Goal: Information Seeking & Learning: Learn about a topic

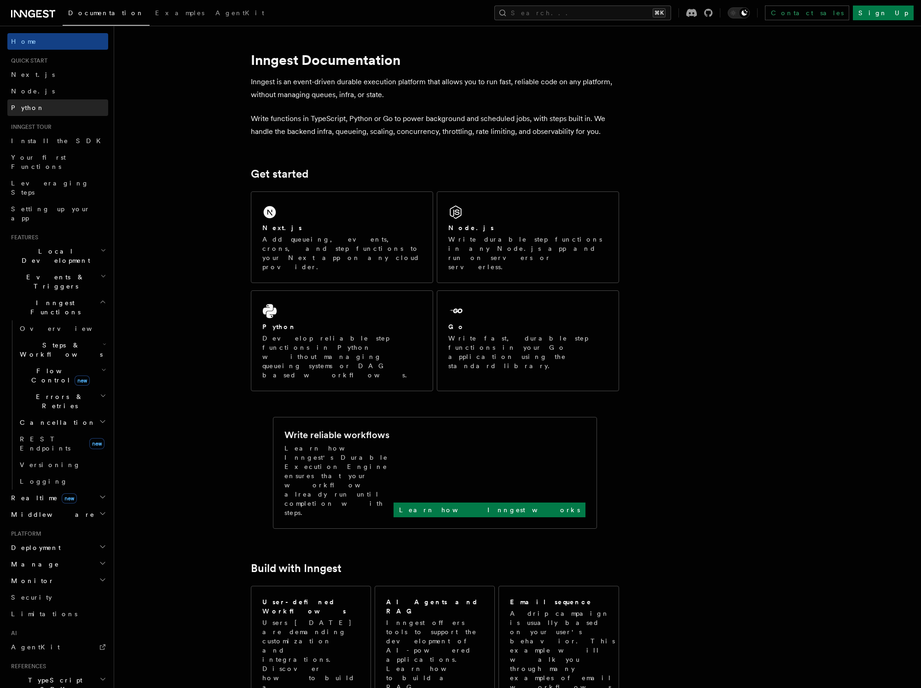
click at [17, 101] on link "Python" at bounding box center [57, 107] width 101 height 17
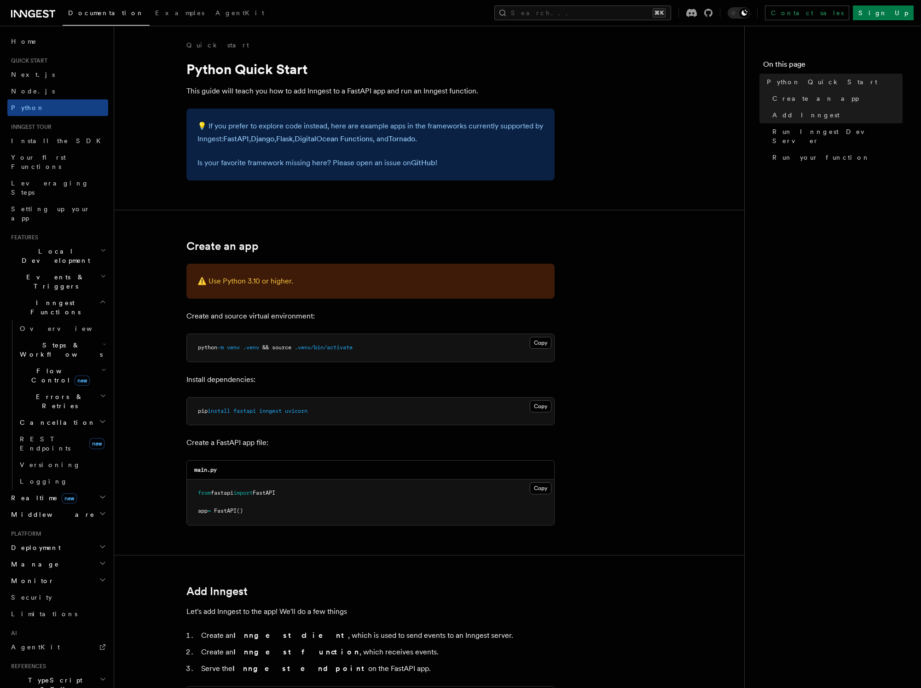
click at [41, 247] on span "Local Development" at bounding box center [53, 256] width 93 height 18
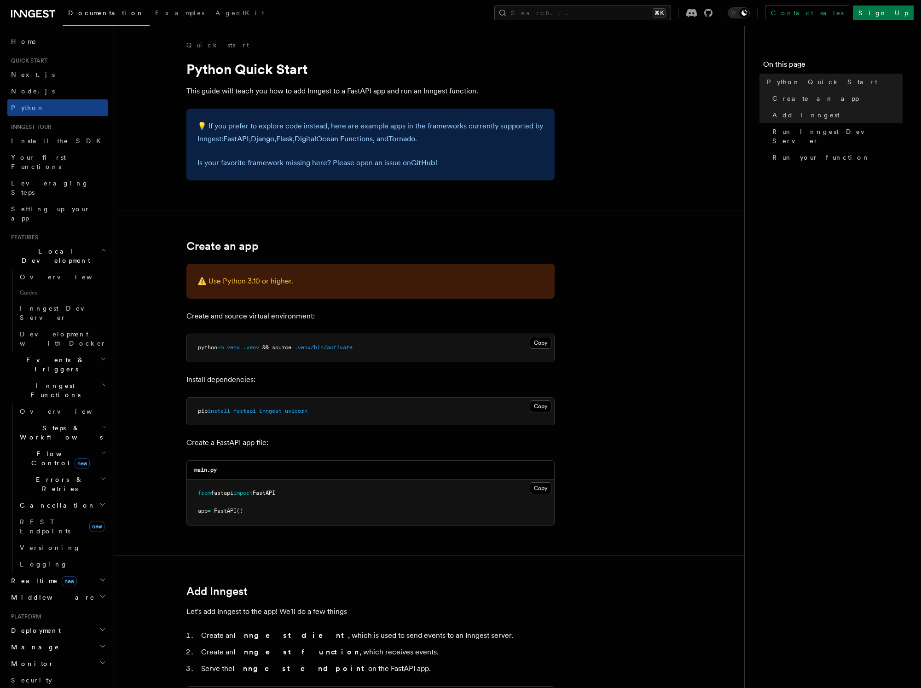
click at [41, 247] on span "Local Development" at bounding box center [53, 256] width 93 height 18
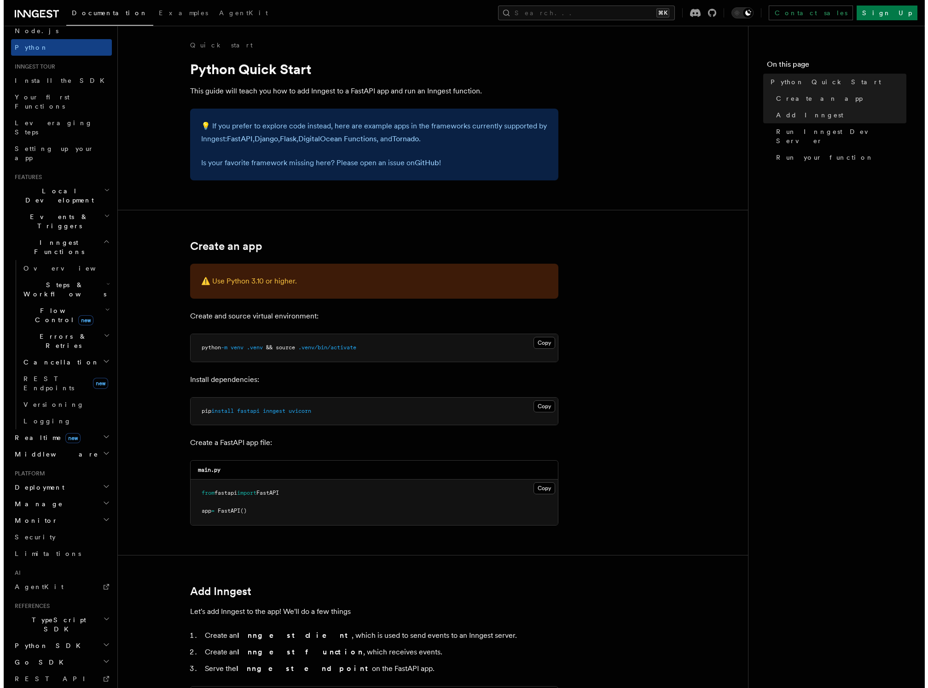
scroll to position [67, 0]
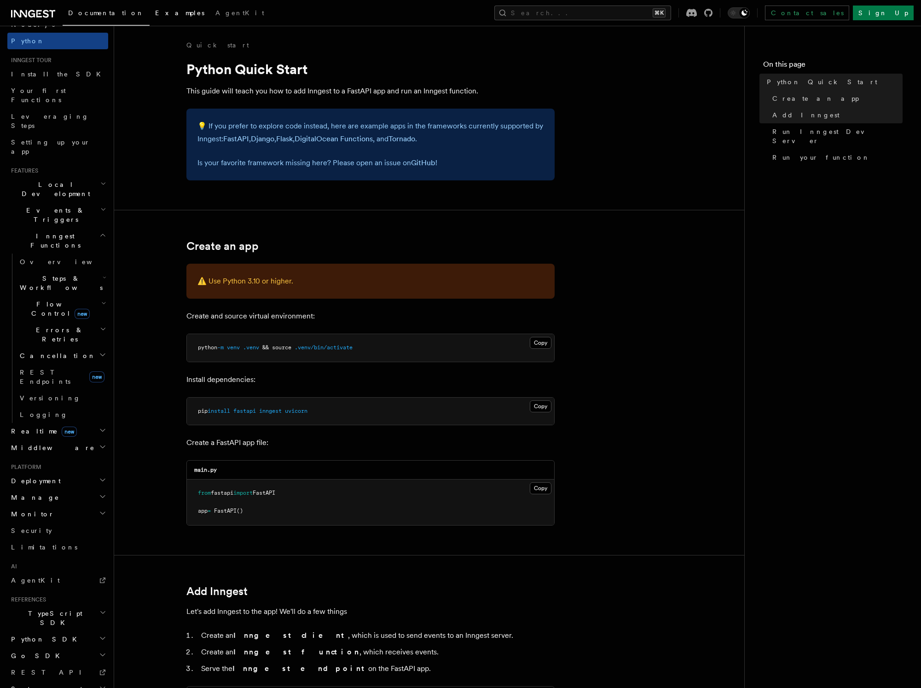
click at [155, 16] on span "Examples" at bounding box center [179, 12] width 49 height 7
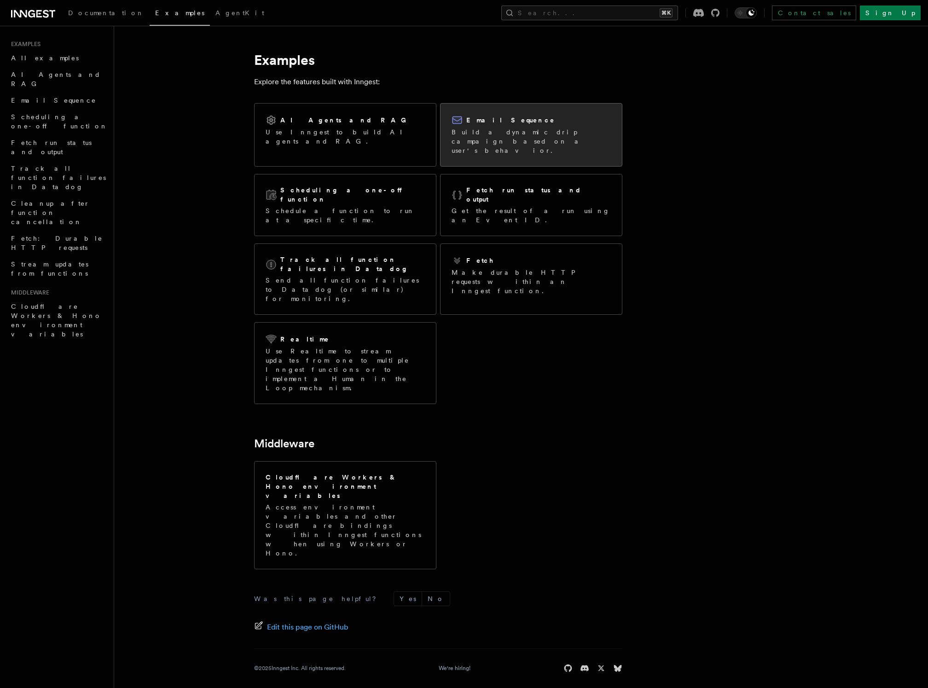
click at [478, 138] on p "Build a dynamic drip campaign based on a user's behavior." at bounding box center [531, 142] width 159 height 28
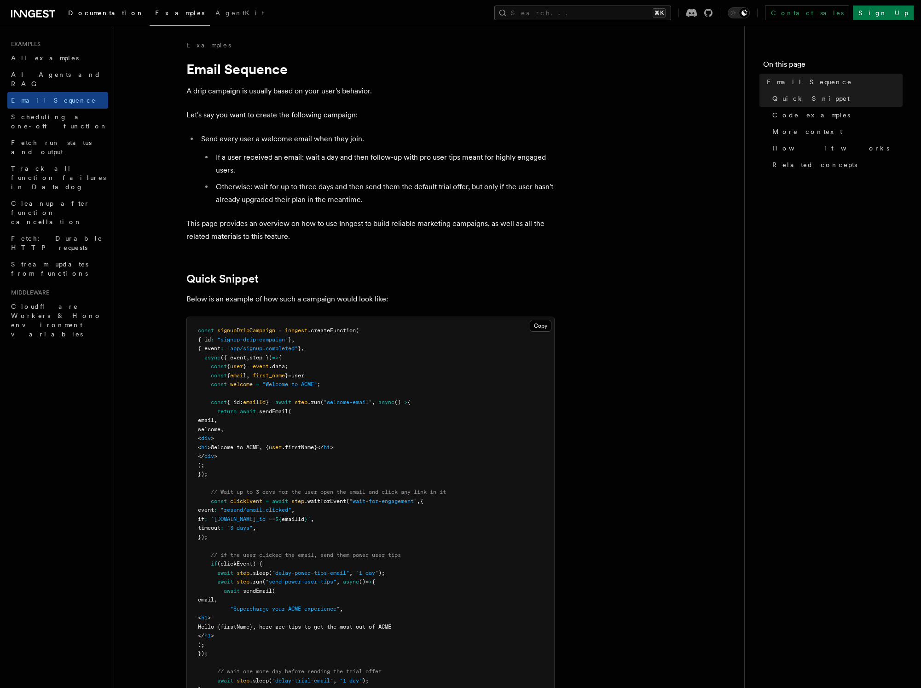
click at [94, 13] on span "Documentation" at bounding box center [106, 12] width 76 height 7
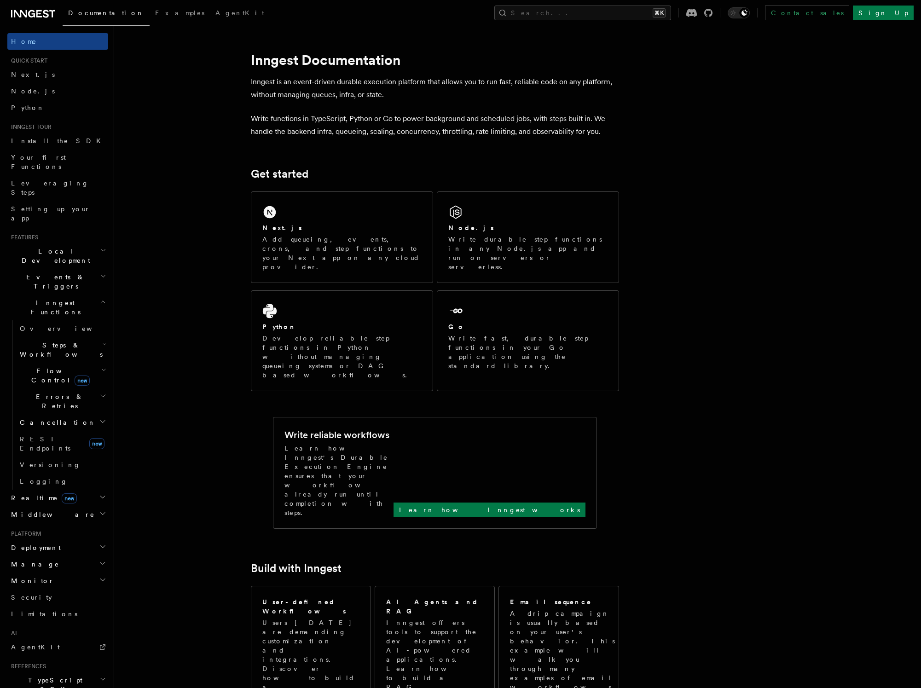
drag, startPoint x: 191, startPoint y: 88, endPoint x: 195, endPoint y: 122, distance: 34.4
